Goal: Check status

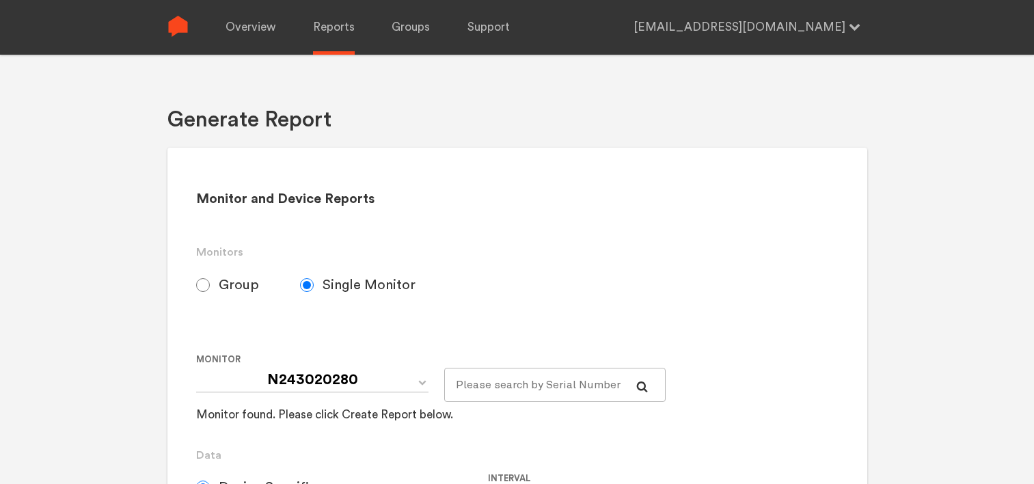
select select "Minute"
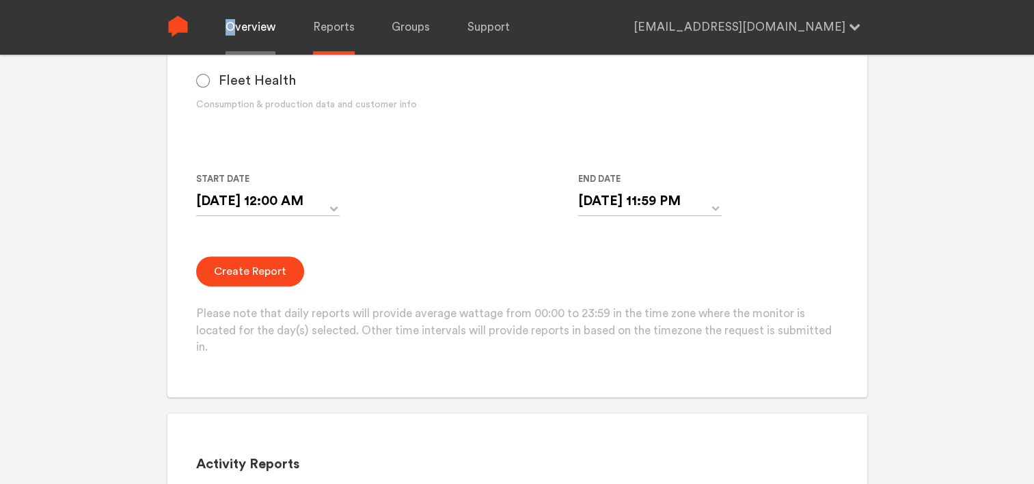
drag, startPoint x: 0, startPoint y: 0, endPoint x: 238, endPoint y: 38, distance: 240.9
click at [238, 38] on link "Overview" at bounding box center [251, 27] width 50 height 55
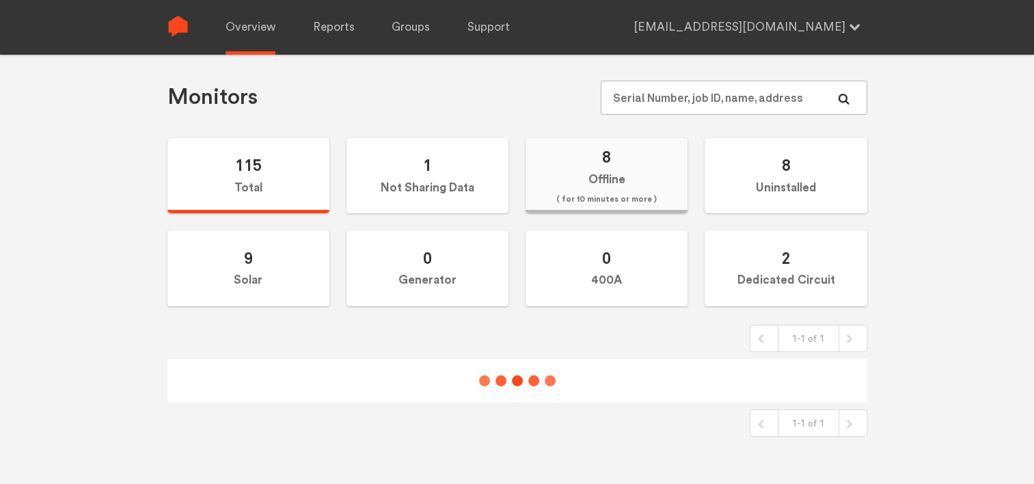
click at [615, 186] on label "8 Offline ( for 10 minutes or more )" at bounding box center [607, 176] width 162 height 76
click at [0, 0] on input "8 Offline ( for 10 minutes or more )" at bounding box center [0, 0] width 0 height 0
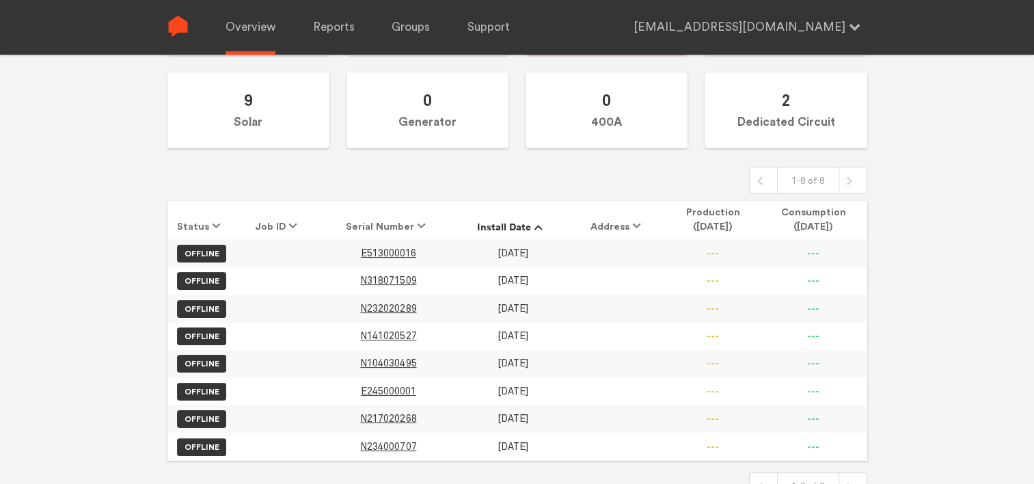
scroll to position [226, 0]
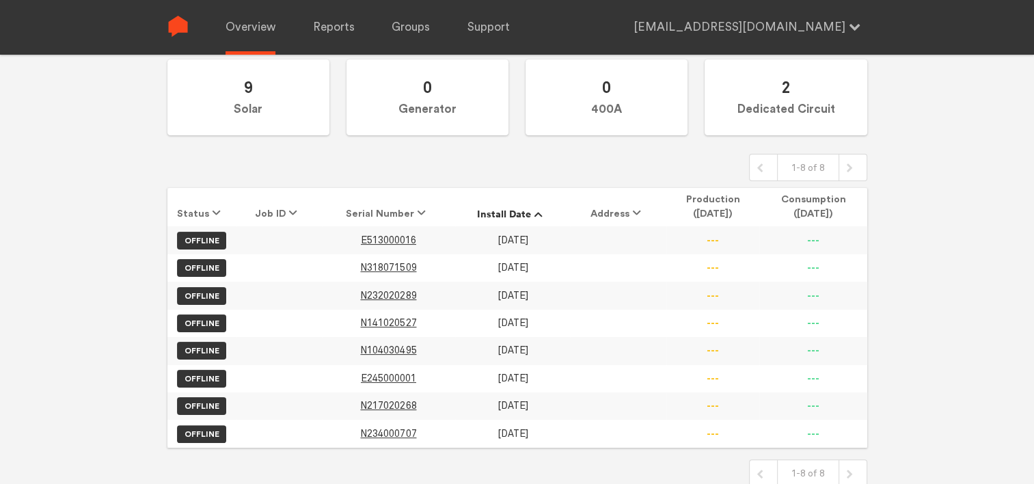
click at [118, 295] on div "Chugoku Electrical Instruments Co Fleet Overview Monitors 115 Total 1 Not Shari…" at bounding box center [517, 71] width 1034 height 484
click at [397, 267] on span "N318071509" at bounding box center [388, 268] width 56 height 12
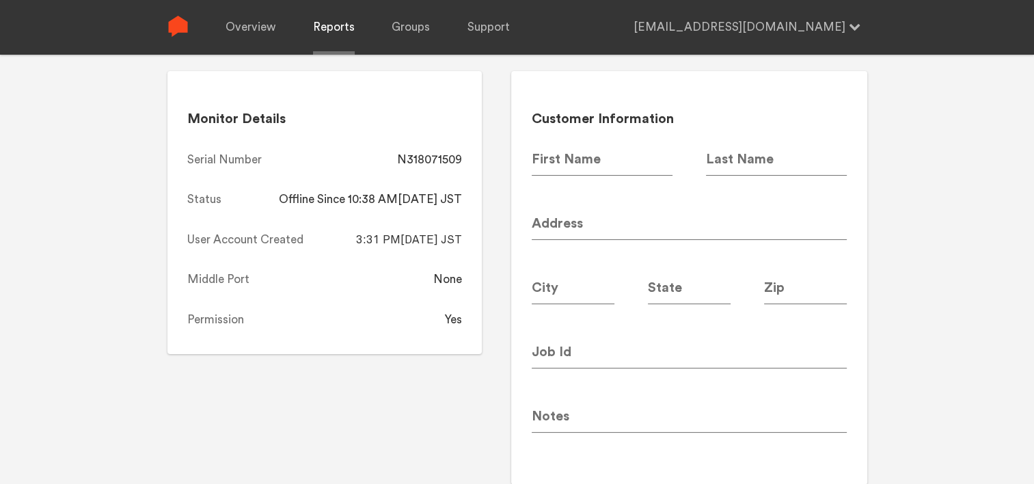
click at [334, 25] on link "Reports" at bounding box center [334, 27] width 42 height 55
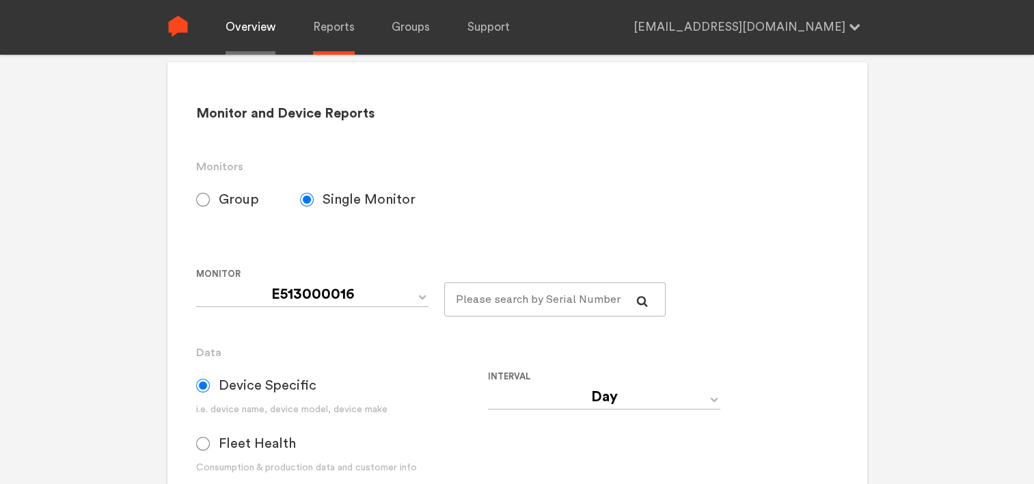
click at [267, 33] on link "Overview" at bounding box center [251, 27] width 50 height 55
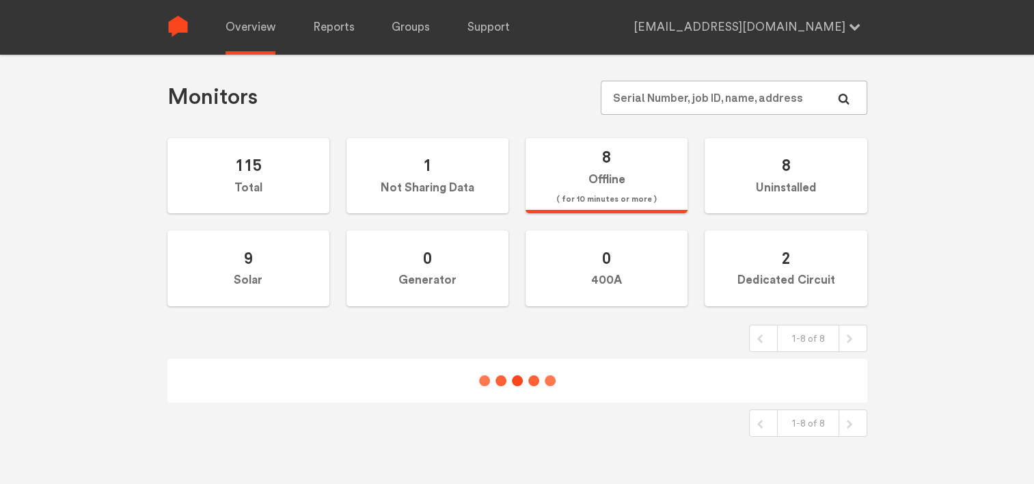
scroll to position [85, 0]
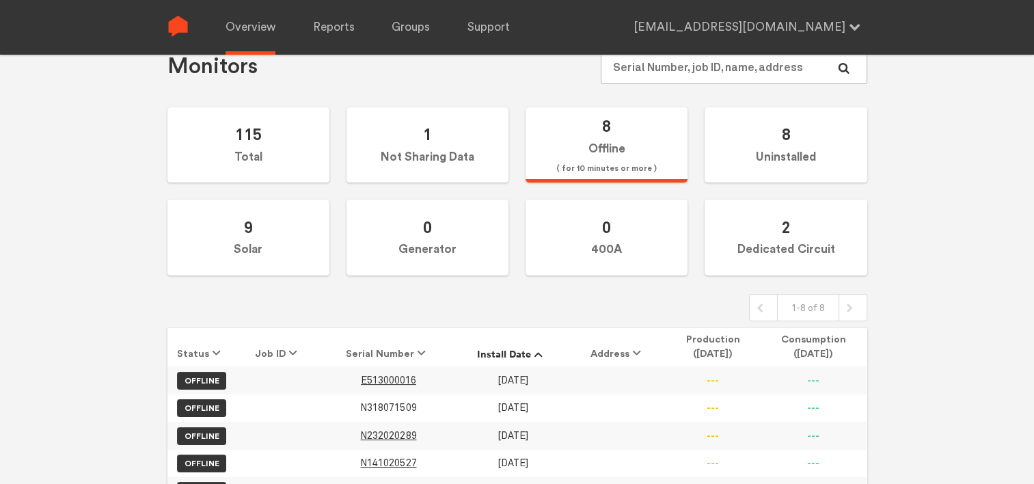
click at [393, 402] on span "N318071509" at bounding box center [388, 408] width 56 height 12
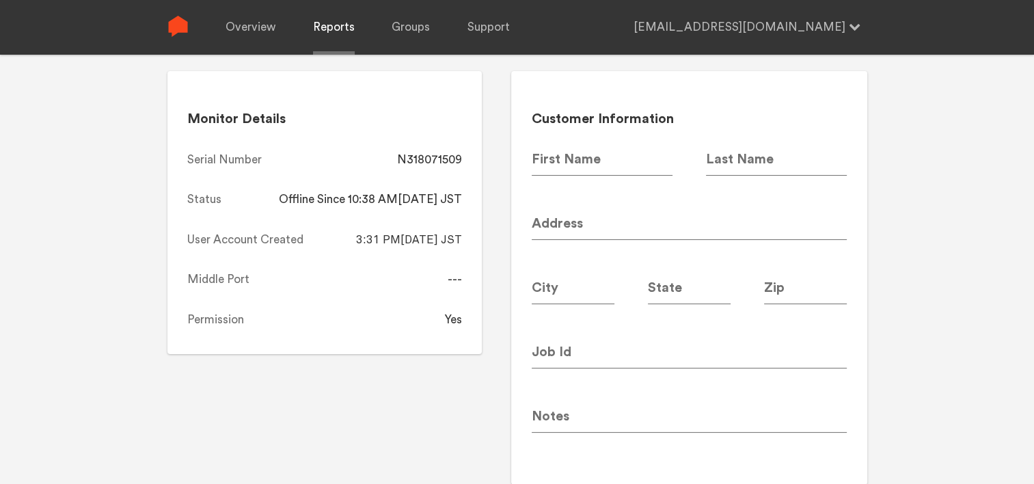
click at [335, 29] on link "Reports" at bounding box center [334, 27] width 42 height 55
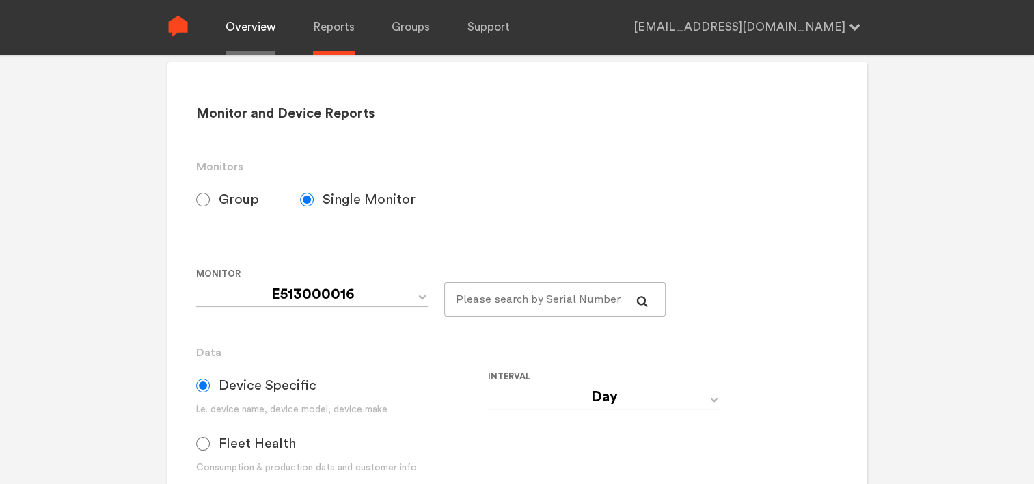
click at [256, 30] on link "Overview" at bounding box center [251, 27] width 50 height 55
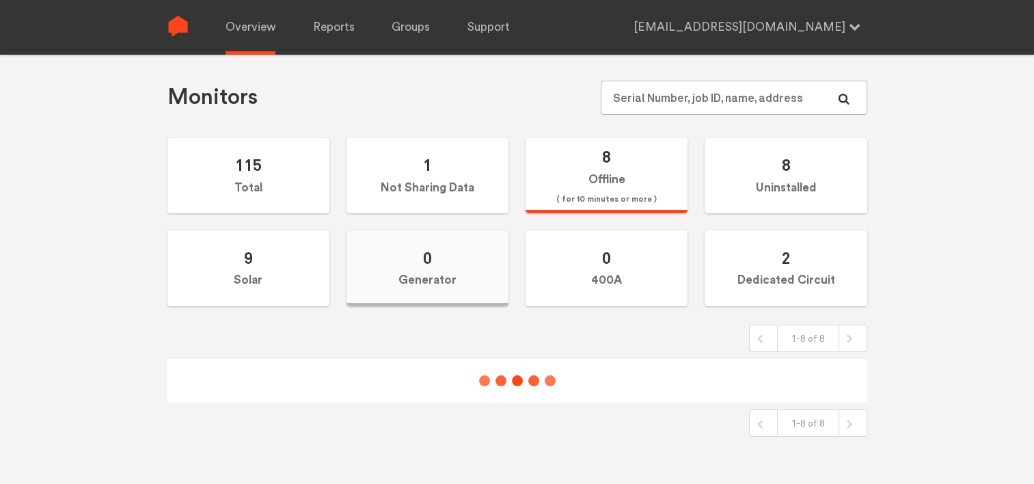
scroll to position [85, 0]
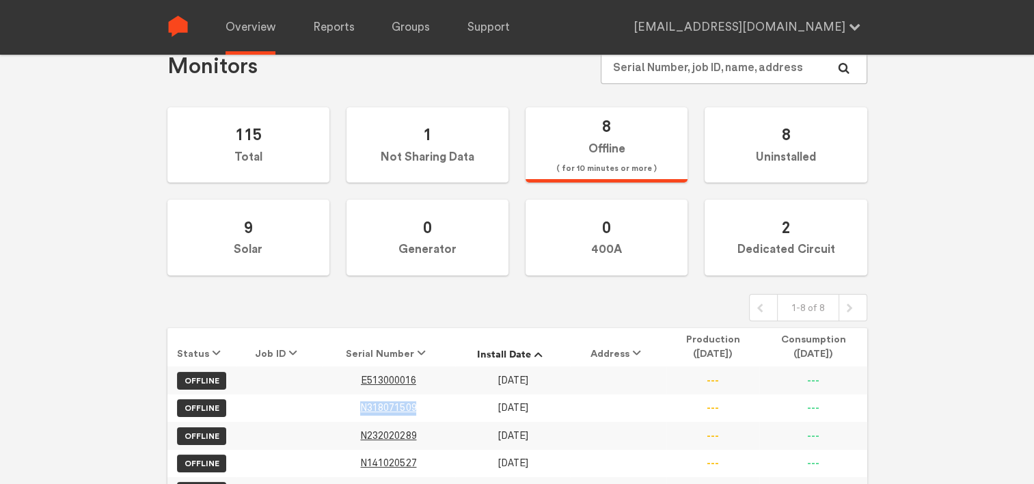
drag, startPoint x: 356, startPoint y: 405, endPoint x: 433, endPoint y: 405, distance: 77.9
click at [433, 405] on td "N318071509" at bounding box center [388, 407] width 133 height 27
copy span "N318071509"
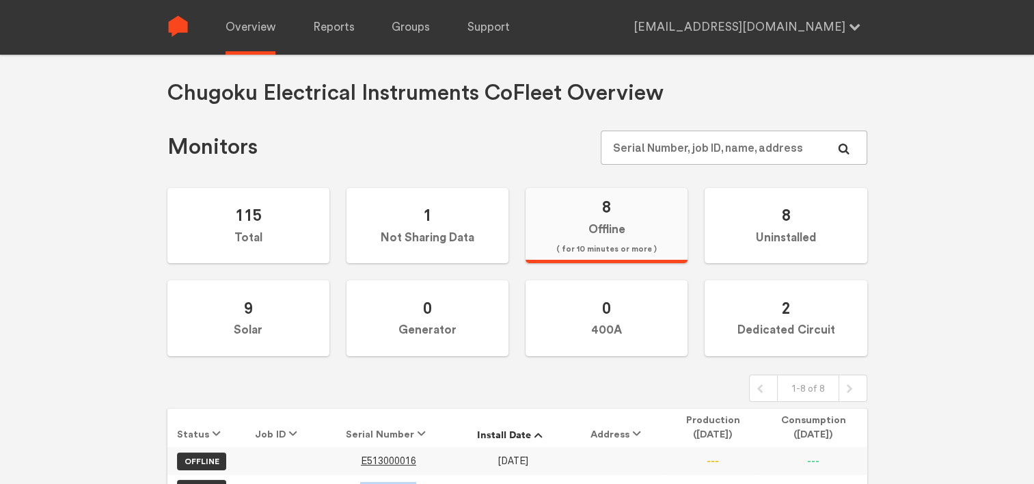
scroll to position [0, 0]
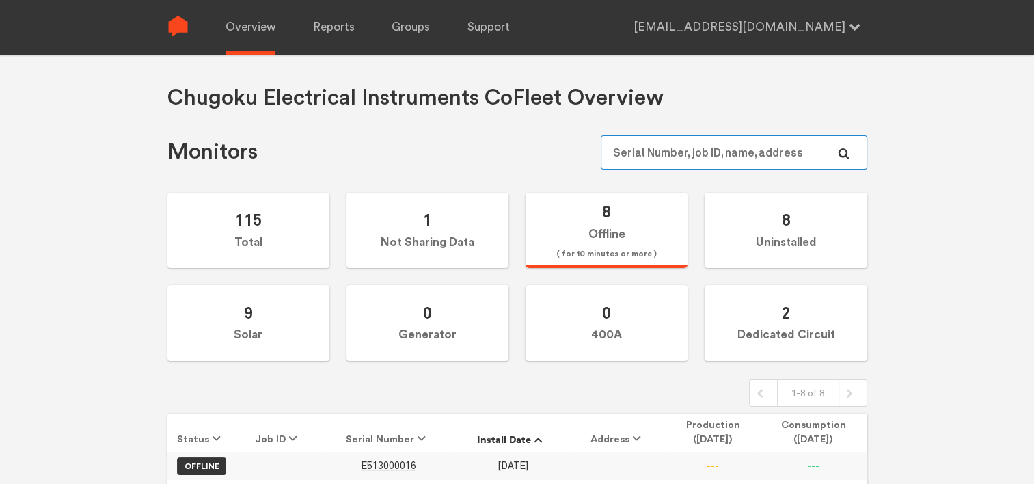
click at [638, 150] on input "text" at bounding box center [734, 152] width 266 height 34
paste input "N318071509"
type input "N318071509"
click at [328, 25] on link "Reports" at bounding box center [334, 27] width 42 height 55
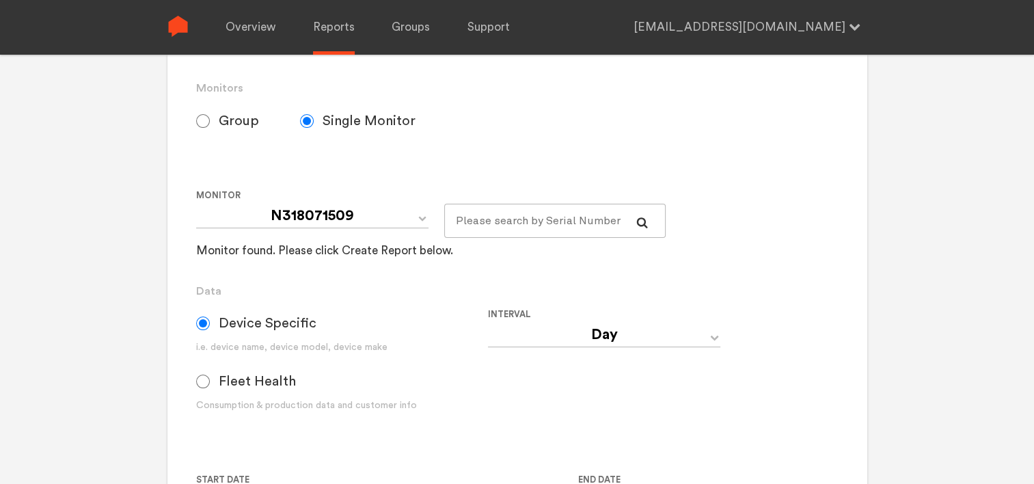
scroll to position [205, 0]
